Goal: Find specific page/section: Find specific page/section

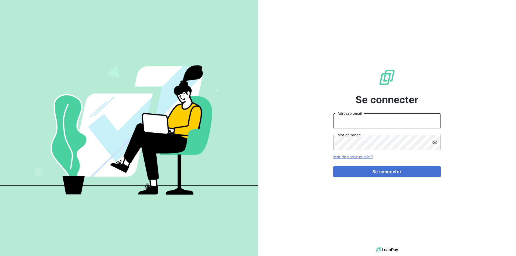
click at [396, 120] on input "Adresse email" at bounding box center [387, 120] width 108 height 15
type input "[EMAIL_ADDRESS][DOMAIN_NAME]"
click at [435, 143] on icon at bounding box center [435, 142] width 5 height 3
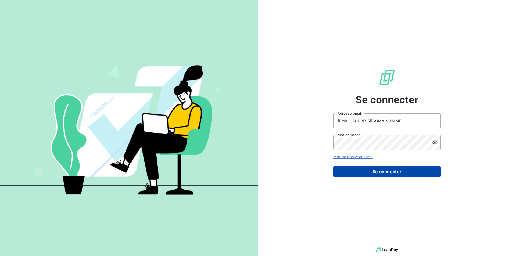
click at [395, 172] on button "Se connecter" at bounding box center [387, 171] width 108 height 11
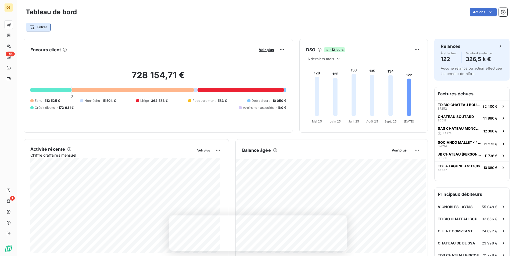
click at [37, 29] on html "OE +99 1 Tableau de bord Actions Filtrer Encours client Voir plus 728 154,71 € …" at bounding box center [258, 128] width 516 height 256
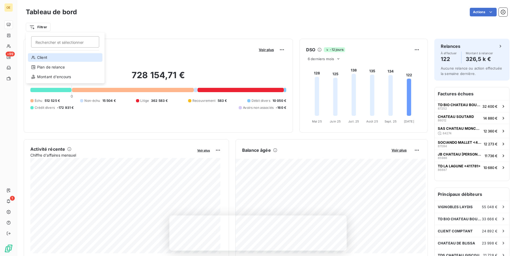
click at [35, 57] on div "Client" at bounding box center [65, 57] width 74 height 9
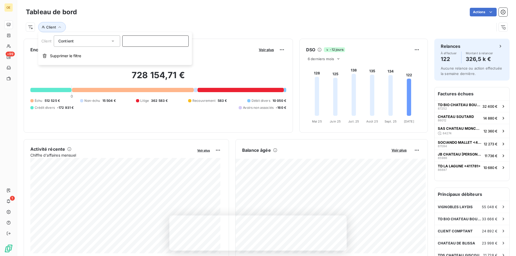
click at [142, 43] on input at bounding box center [155, 40] width 66 height 11
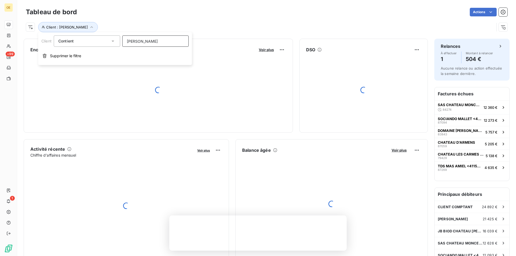
type input "millard"
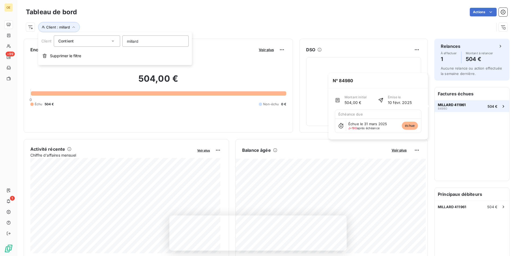
drag, startPoint x: 448, startPoint y: 106, endPoint x: 480, endPoint y: 102, distance: 32.1
click at [450, 106] on span "MILLARD 411961" at bounding box center [452, 105] width 28 height 4
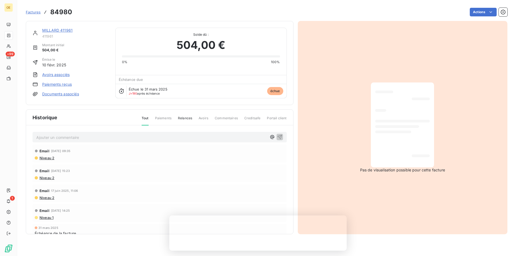
click at [53, 32] on link "MILLARD 411961" at bounding box center [57, 30] width 30 height 5
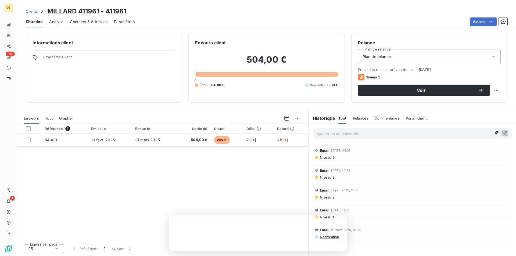
click at [89, 21] on span "Contacts & Adresses" at bounding box center [89, 21] width 38 height 5
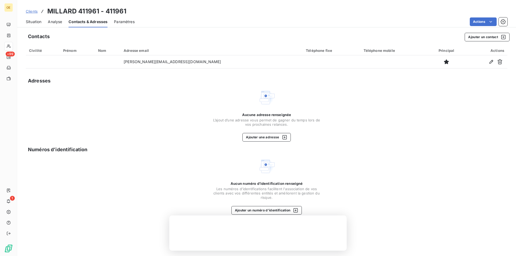
click at [30, 13] on span "Clients" at bounding box center [32, 11] width 12 height 4
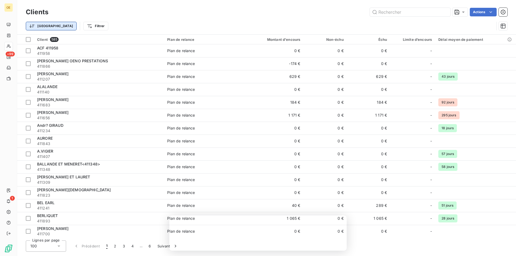
click at [41, 26] on html "OE +99 1 Clients Actions Trier Filtrer Client 585 Plan de relance Montant d'enc…" at bounding box center [258, 128] width 516 height 256
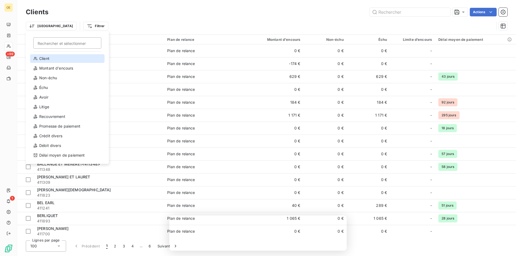
click at [50, 61] on div "Client" at bounding box center [67, 58] width 74 height 9
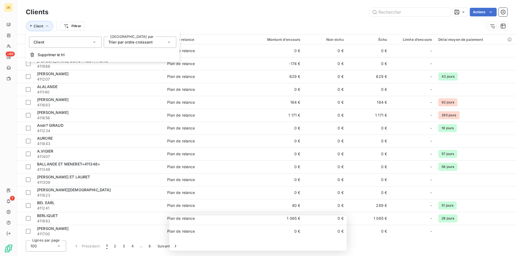
click at [74, 25] on html "OE +99 1 Clients Actions Client Filtrer Client 585 Plan de relance Montant d'en…" at bounding box center [258, 128] width 516 height 256
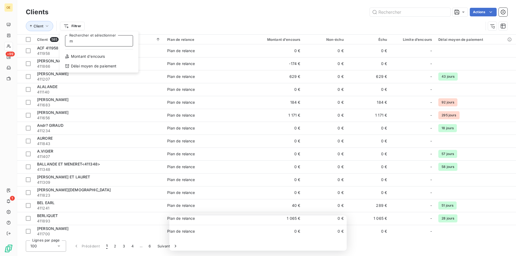
click at [79, 42] on input "m" at bounding box center [99, 40] width 68 height 11
type input "mas del perie"
drag, startPoint x: 111, startPoint y: 43, endPoint x: 52, endPoint y: 47, distance: 59.0
click at [52, 47] on html "OE +99 1 Clients Actions Client Filtrer mas del perie Rechercher et sélectionne…" at bounding box center [258, 128] width 516 height 256
click at [203, 15] on html "OE +99 1 Clients Actions Client Filtrer mas del perie Rechercher et sélectionne…" at bounding box center [258, 128] width 516 height 256
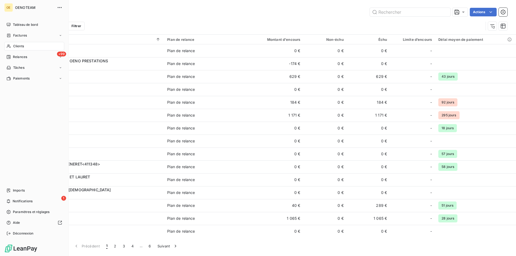
drag, startPoint x: 12, startPoint y: 45, endPoint x: 15, endPoint y: 45, distance: 3.5
click at [12, 45] on div "Clients" at bounding box center [34, 46] width 60 height 9
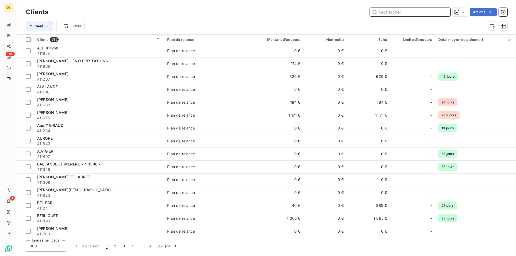
click at [382, 13] on input "text" at bounding box center [410, 12] width 81 height 9
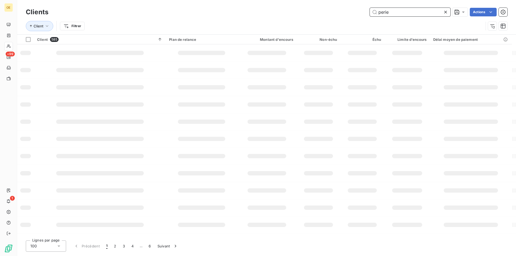
type input "perie"
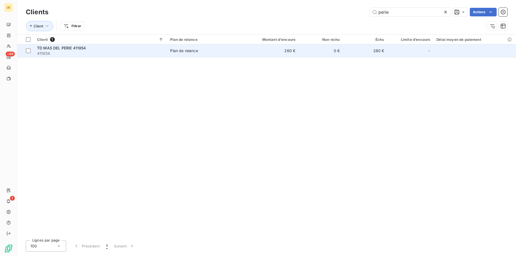
click at [104, 48] on div "TD MAS DEL PERIE 411954" at bounding box center [100, 47] width 127 height 5
